Goal: Task Accomplishment & Management: Understand process/instructions

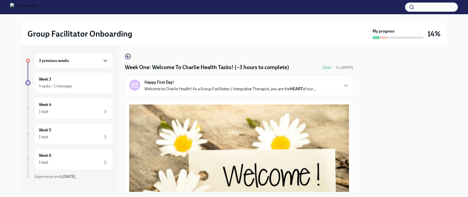
click at [102, 61] on icon "button" at bounding box center [105, 61] width 6 height 6
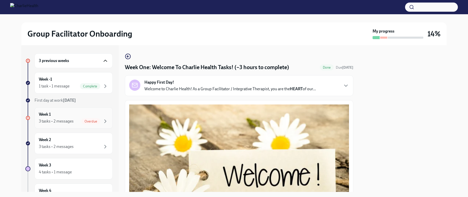
click at [57, 122] on div "3 tasks • 2 messages" at bounding box center [56, 121] width 35 height 6
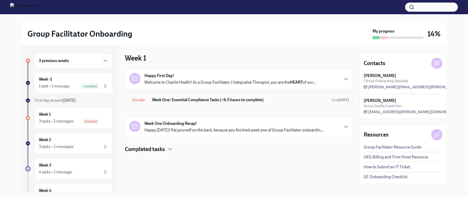
click at [171, 101] on h6 "Week One: Essential Compliance Tasks (~6.5 hours to complete)" at bounding box center [239, 100] width 175 height 6
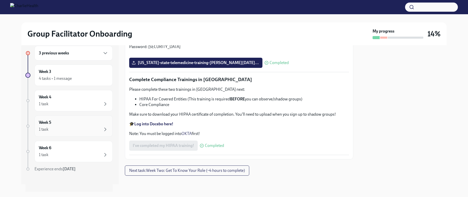
scroll to position [8, 0]
click at [67, 80] on div "4 tasks • 1 message" at bounding box center [55, 78] width 33 height 6
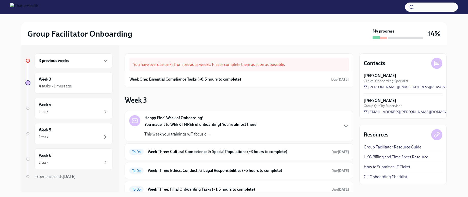
click at [75, 63] on div "3 previous weeks" at bounding box center [74, 61] width 70 height 6
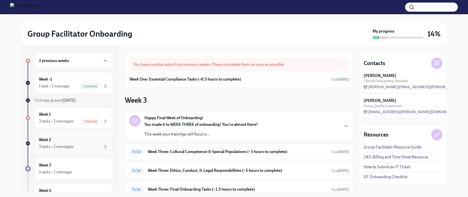
click at [62, 148] on div "3 tasks • 2 messages" at bounding box center [56, 147] width 35 height 6
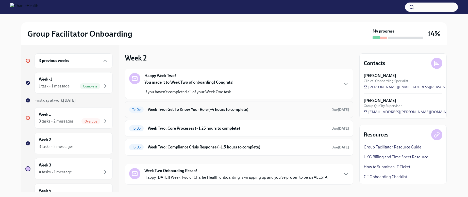
click at [226, 108] on h6 "Week Two: Get To Know Your Role (~4 hours to complete)" at bounding box center [238, 110] width 180 height 6
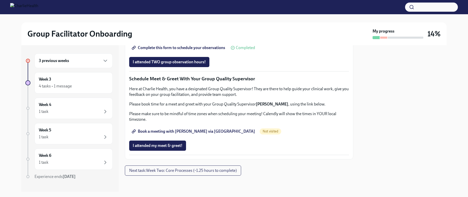
scroll to position [474, 0]
click at [177, 150] on button "I attended my meet & greet!" at bounding box center [157, 145] width 57 height 10
click at [181, 131] on span "Book a meeting with Marlee via Calendly" at bounding box center [194, 131] width 122 height 5
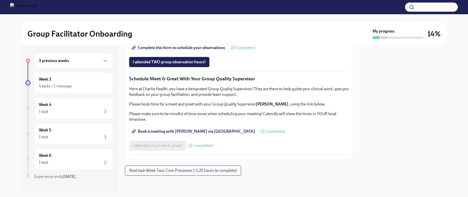
click at [147, 36] on span "Group Observation Instructions" at bounding box center [163, 33] width 61 height 5
click at [215, 50] on span "Complete this form to schedule your observations" at bounding box center [179, 47] width 92 height 5
click at [100, 64] on div "3 previous weeks" at bounding box center [74, 60] width 78 height 15
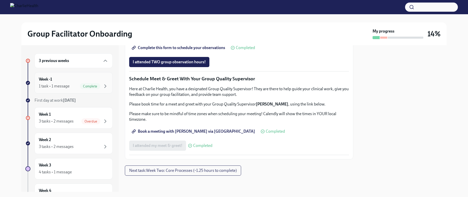
click at [57, 89] on div "Week -1 1 task • 1 message Complete" at bounding box center [74, 82] width 78 height 21
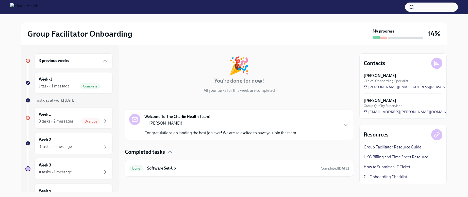
scroll to position [21, 0]
click at [69, 120] on div "3 tasks • 2 messages" at bounding box center [56, 121] width 35 height 6
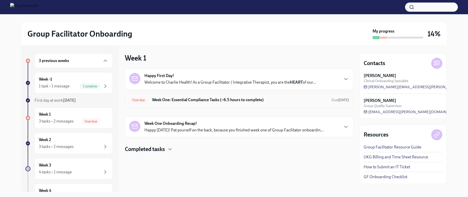
click at [183, 106] on div "Overdue Week One: Essential Compliance Tasks (~6.5 hours to complete) Due 7 day…" at bounding box center [239, 99] width 228 height 17
click at [194, 102] on div "Overdue Week One: Essential Compliance Tasks (~6.5 hours to complete) Due 7 day…" at bounding box center [239, 100] width 220 height 8
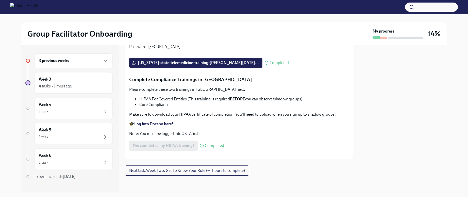
scroll to position [1159, 0]
click at [60, 82] on div "Week 3 4 tasks • 1 message" at bounding box center [74, 82] width 70 height 13
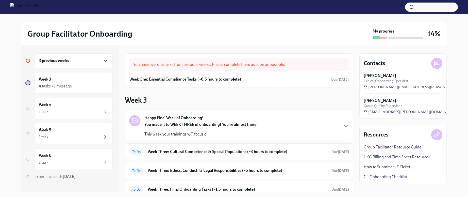
click at [104, 61] on icon "button" at bounding box center [105, 61] width 6 height 6
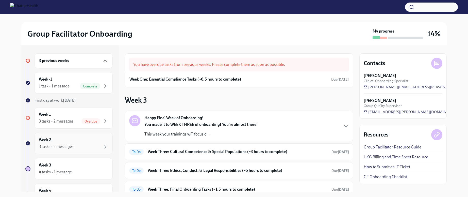
click at [95, 147] on div "3 tasks • 2 messages" at bounding box center [74, 146] width 70 height 6
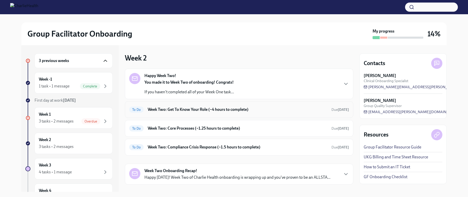
click at [223, 109] on h6 "Week Two: Get To Know Your Role (~4 hours to complete)" at bounding box center [238, 110] width 180 height 6
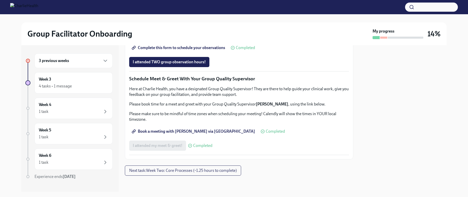
scroll to position [392, 0]
